Goal: Use online tool/utility: Utilize a website feature to perform a specific function

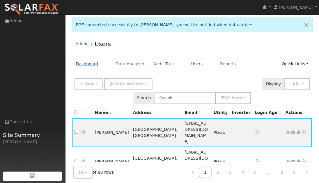
click at [87, 63] on link "Dashboard" at bounding box center [87, 64] width 31 height 11
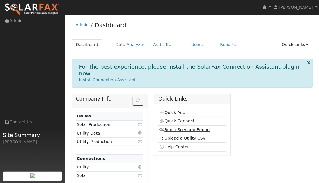
click at [189, 127] on link "Run a Scenario Report" at bounding box center [185, 129] width 51 height 5
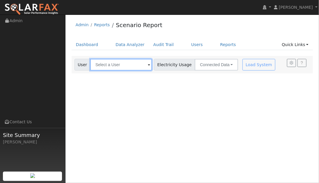
drag, startPoint x: 132, startPoint y: 64, endPoint x: 130, endPoint y: 70, distance: 5.5
click at [132, 64] on input "text" at bounding box center [121, 65] width 62 height 12
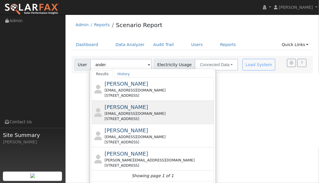
click at [128, 113] on div "[EMAIL_ADDRESS][DOMAIN_NAME]" at bounding box center [159, 113] width 108 height 5
type input "[PERSON_NAME]"
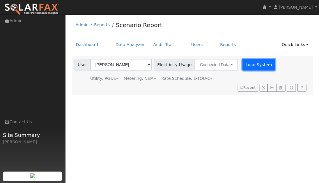
click at [254, 64] on button "Load System" at bounding box center [259, 65] width 33 height 12
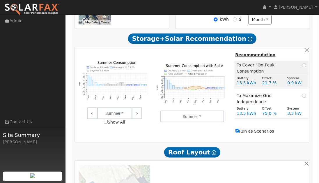
scroll to position [243, 0]
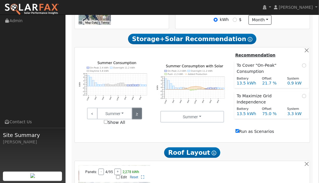
click at [134, 113] on link ">" at bounding box center [137, 114] width 10 height 12
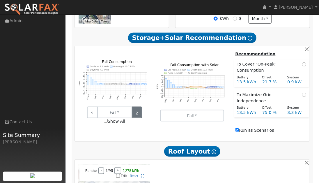
click at [135, 110] on link ">" at bounding box center [137, 113] width 10 height 12
click at [137, 109] on link ">" at bounding box center [137, 113] width 10 height 12
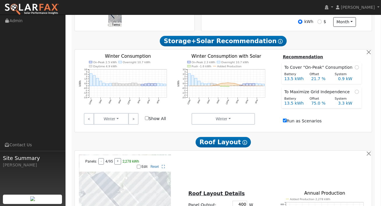
scroll to position [184, 0]
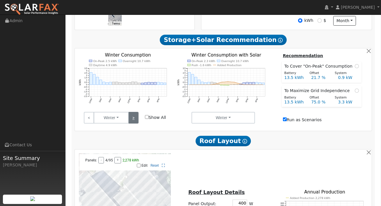
click at [131, 120] on link ">" at bounding box center [133, 118] width 10 height 12
click at [132, 120] on link ">" at bounding box center [133, 118] width 10 height 12
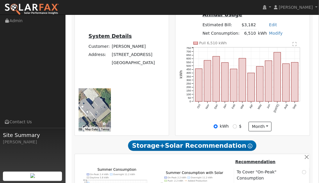
scroll to position [136, 0]
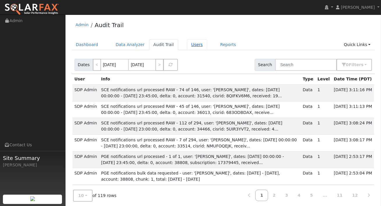
click at [192, 43] on link "Users" at bounding box center [197, 44] width 20 height 11
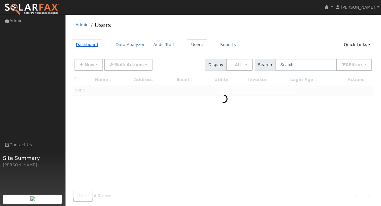
click at [93, 45] on link "Dashboard" at bounding box center [87, 44] width 31 height 11
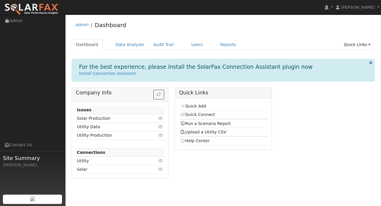
drag, startPoint x: 205, startPoint y: 124, endPoint x: 218, endPoint y: 127, distance: 13.8
click at [205, 124] on link "Run a Scenario Report" at bounding box center [205, 123] width 51 height 5
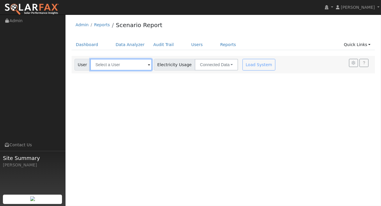
click at [126, 62] on input "text" at bounding box center [121, 65] width 62 height 12
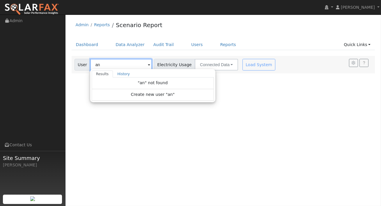
type input "a"
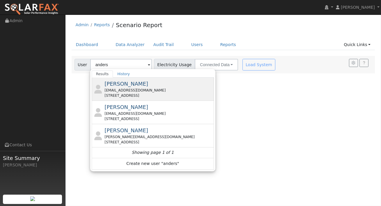
click at [142, 85] on span "[PERSON_NAME]" at bounding box center [127, 84] width 44 height 6
type input "[PERSON_NAME]"
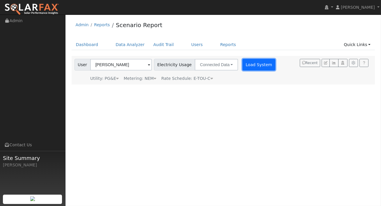
click at [247, 66] on button "Load System" at bounding box center [259, 65] width 33 height 12
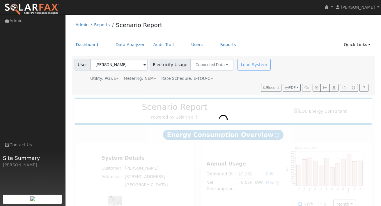
click at [238, 103] on div at bounding box center [224, 156] width 304 height 122
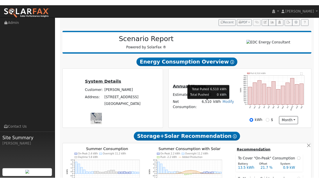
scroll to position [67, 0]
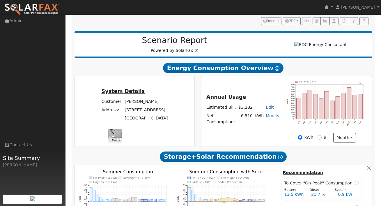
click at [323, 87] on icon "Pull 6,510 kWh Oct Nov Dec Jan Feb Mar Apr May Jun [DATE] Aug Sep 0 50 100 150 …" at bounding box center [327, 106] width 81 height 51
